Goal: Transaction & Acquisition: Purchase product/service

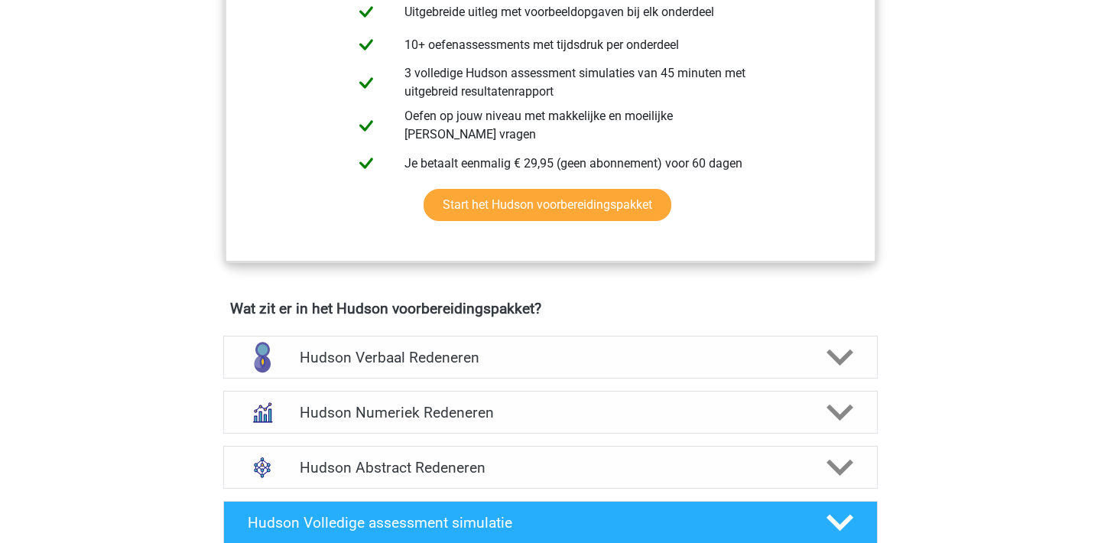
scroll to position [703, 0]
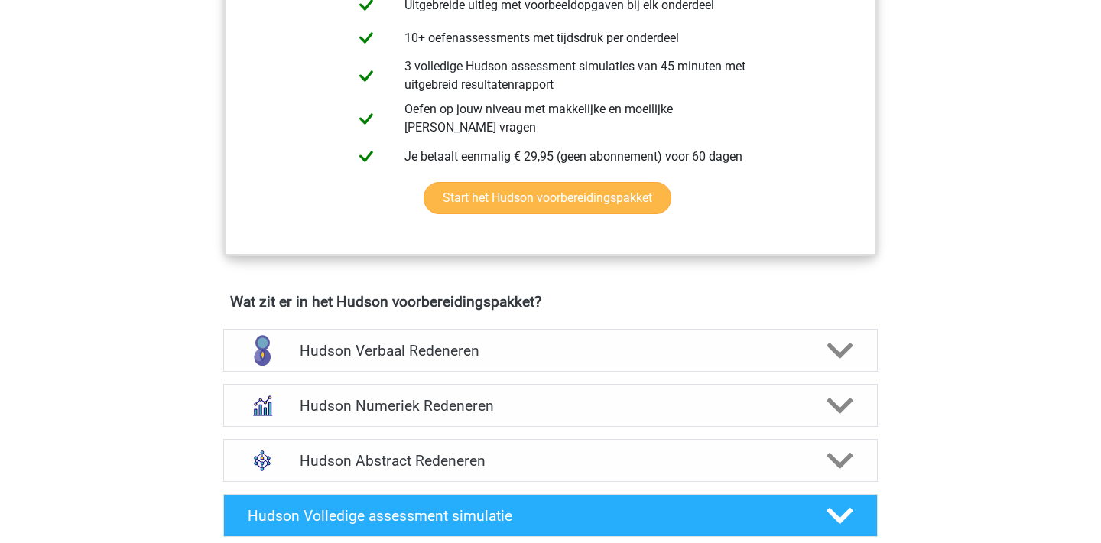
click at [563, 196] on link "Start het Hudson voorbereidingspakket" at bounding box center [548, 198] width 248 height 32
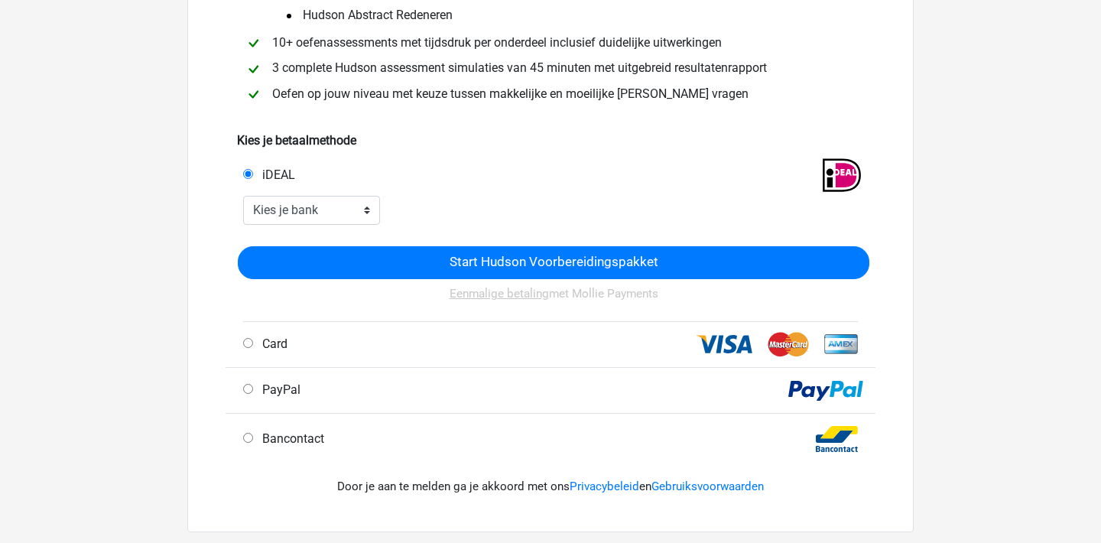
scroll to position [223, 0]
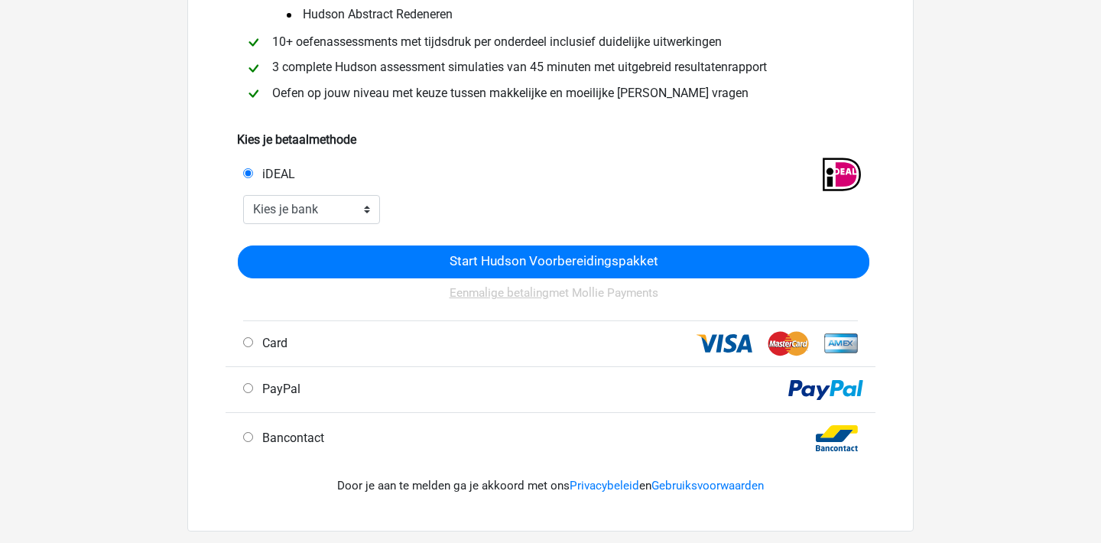
click at [417, 363] on div "Card" at bounding box center [551, 344] width 650 height 46
click at [247, 350] on div "Card" at bounding box center [394, 343] width 325 height 18
click at [268, 340] on span "Card" at bounding box center [271, 343] width 31 height 15
click at [253, 340] on input "Card" at bounding box center [248, 342] width 10 height 10
radio input "true"
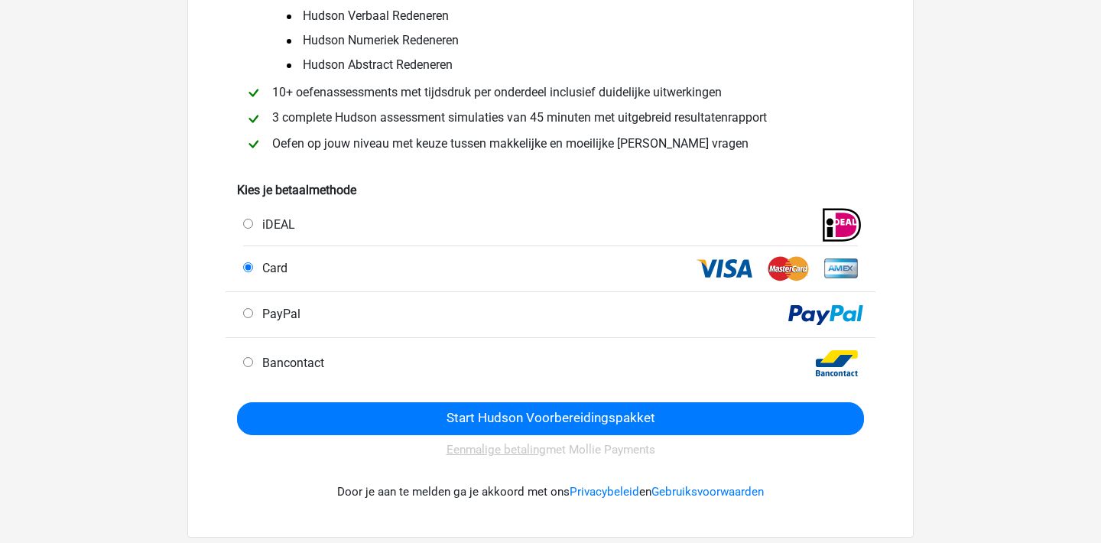
scroll to position [174, 0]
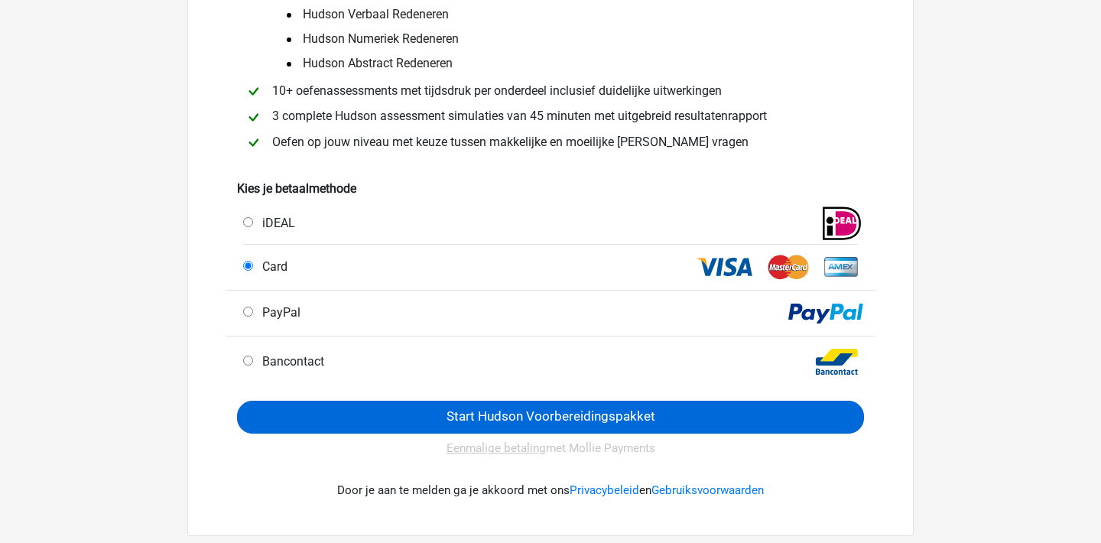
click at [456, 414] on input "Start Hudson Voorbereidingspakket" at bounding box center [550, 417] width 627 height 33
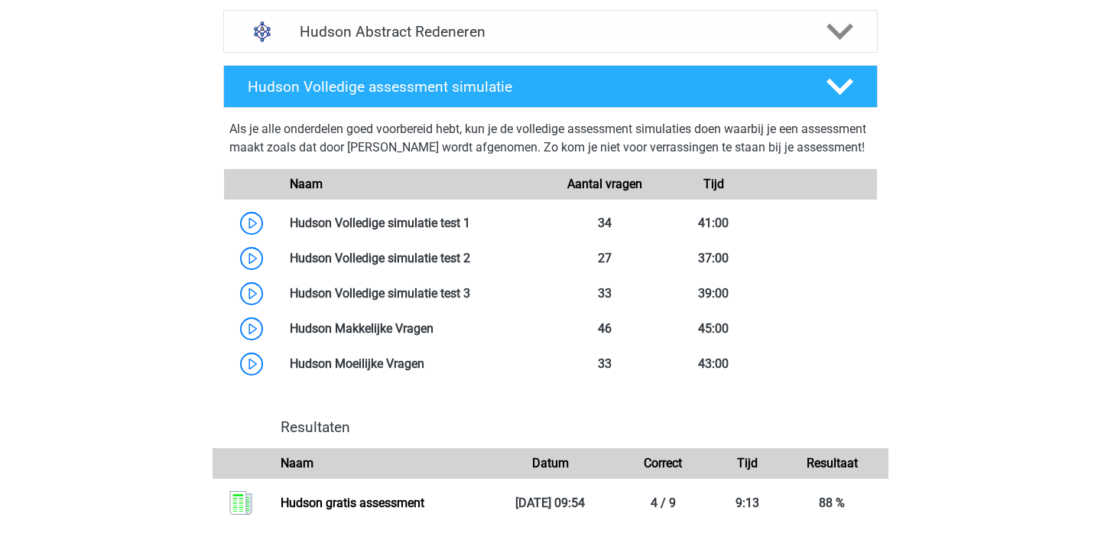
scroll to position [1202, 0]
